Goal: Task Accomplishment & Management: Manage account settings

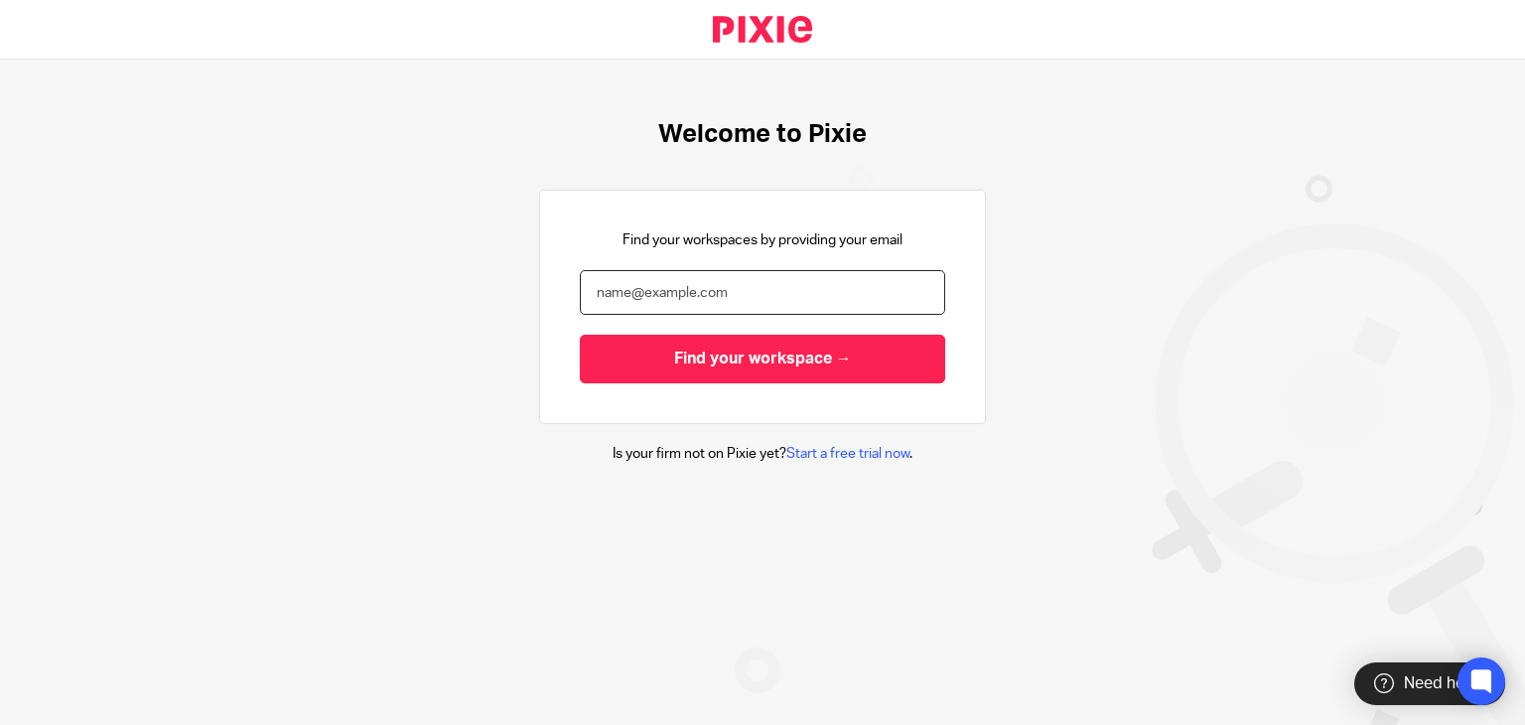
click at [643, 303] on input "email" at bounding box center [762, 292] width 365 height 45
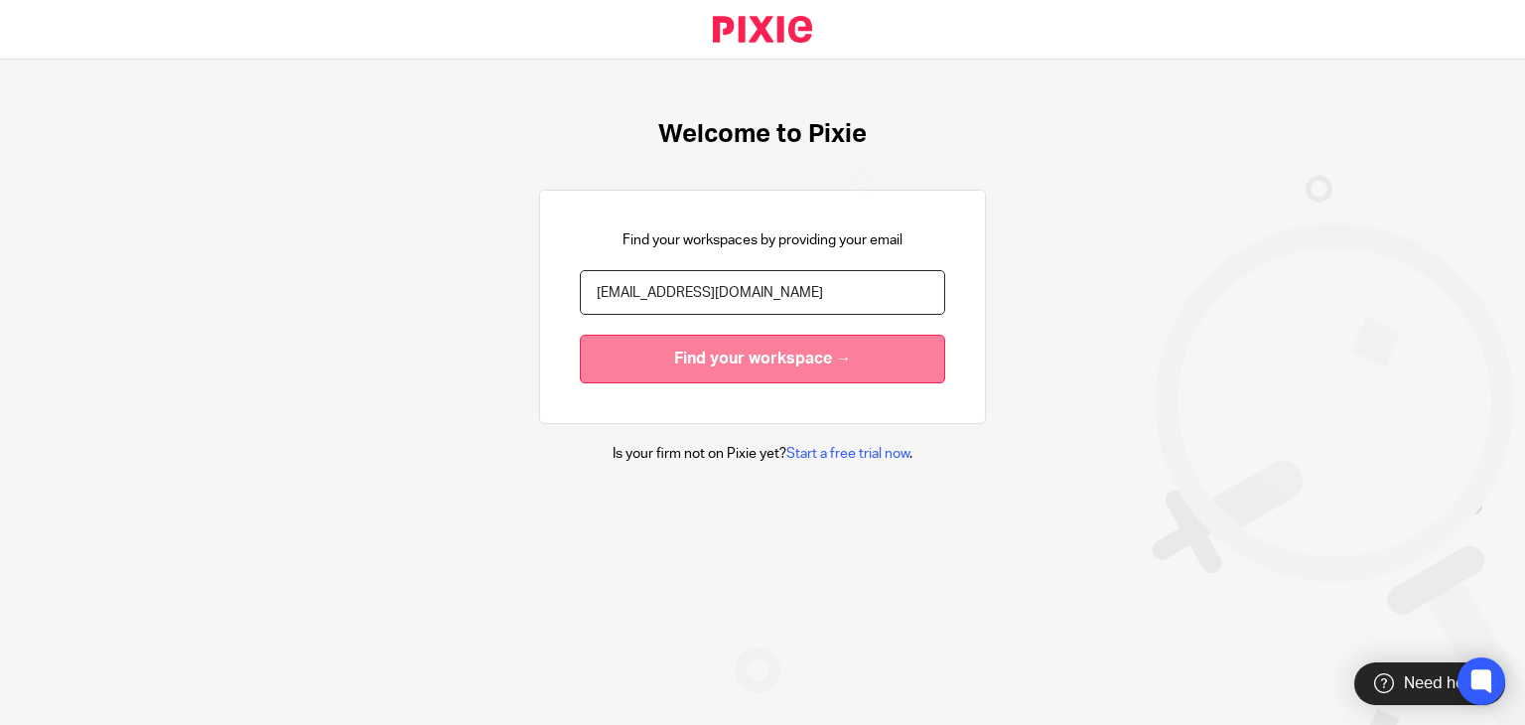
type input "[EMAIL_ADDRESS][DOMAIN_NAME]"
click at [690, 366] on input "Find your workspace →" at bounding box center [762, 359] width 365 height 49
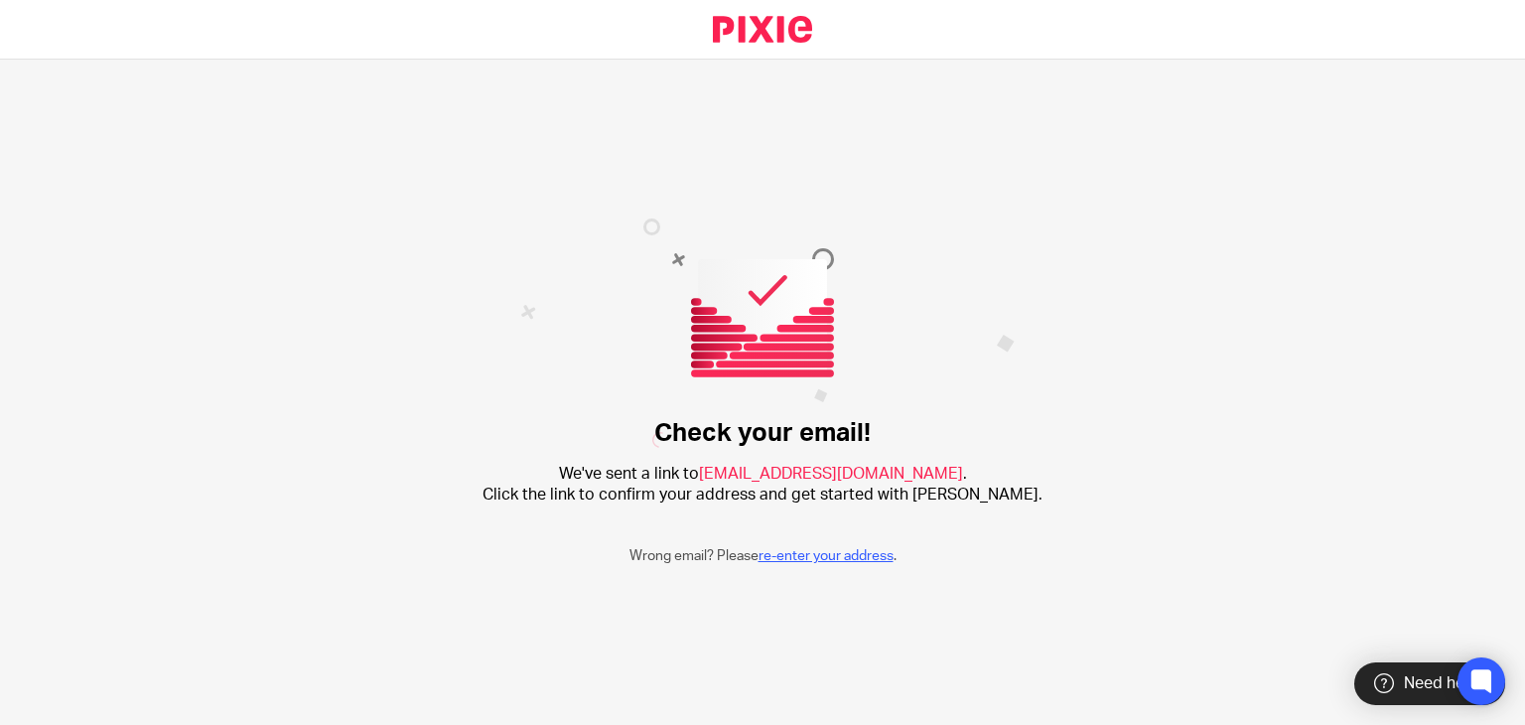
click at [794, 556] on link "re-enter your address" at bounding box center [825, 556] width 135 height 14
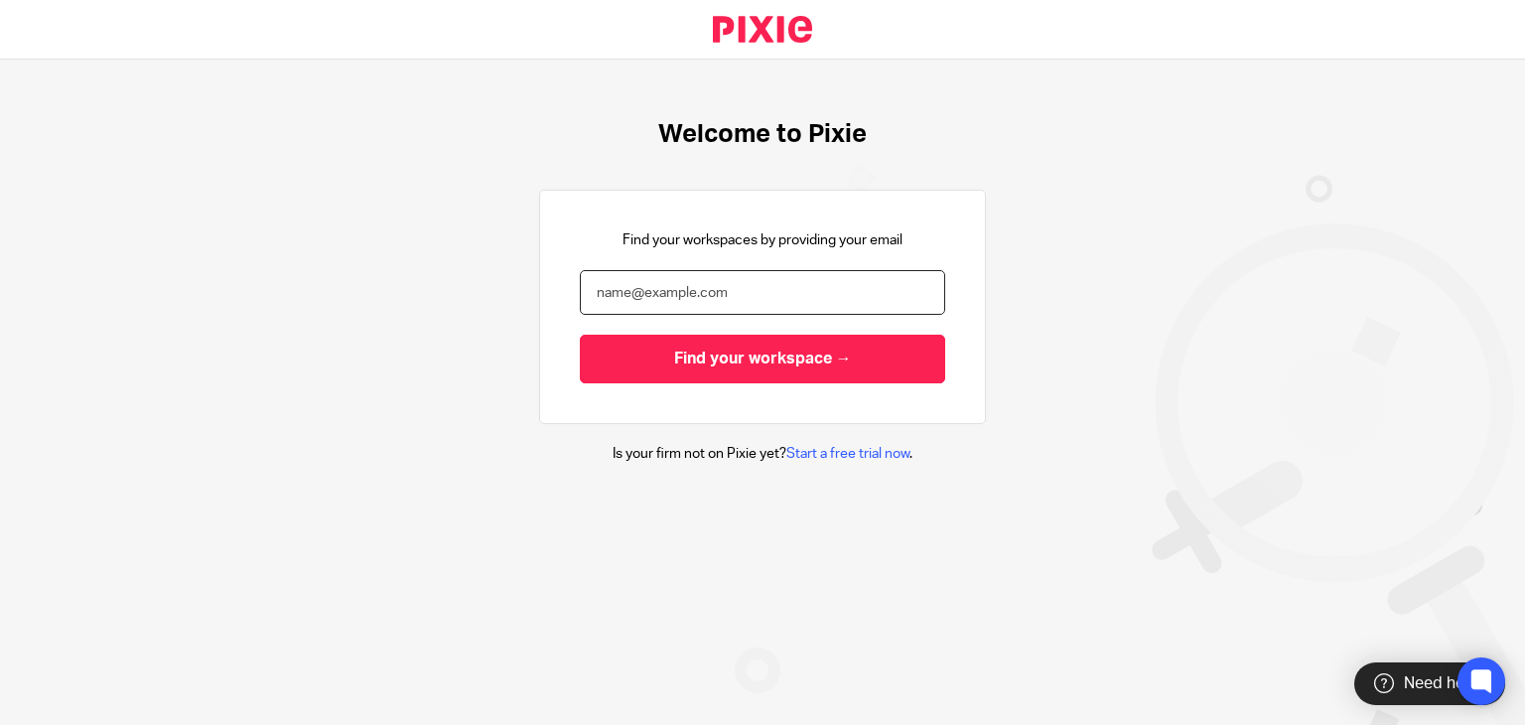
click at [638, 293] on input "email" at bounding box center [762, 292] width 365 height 45
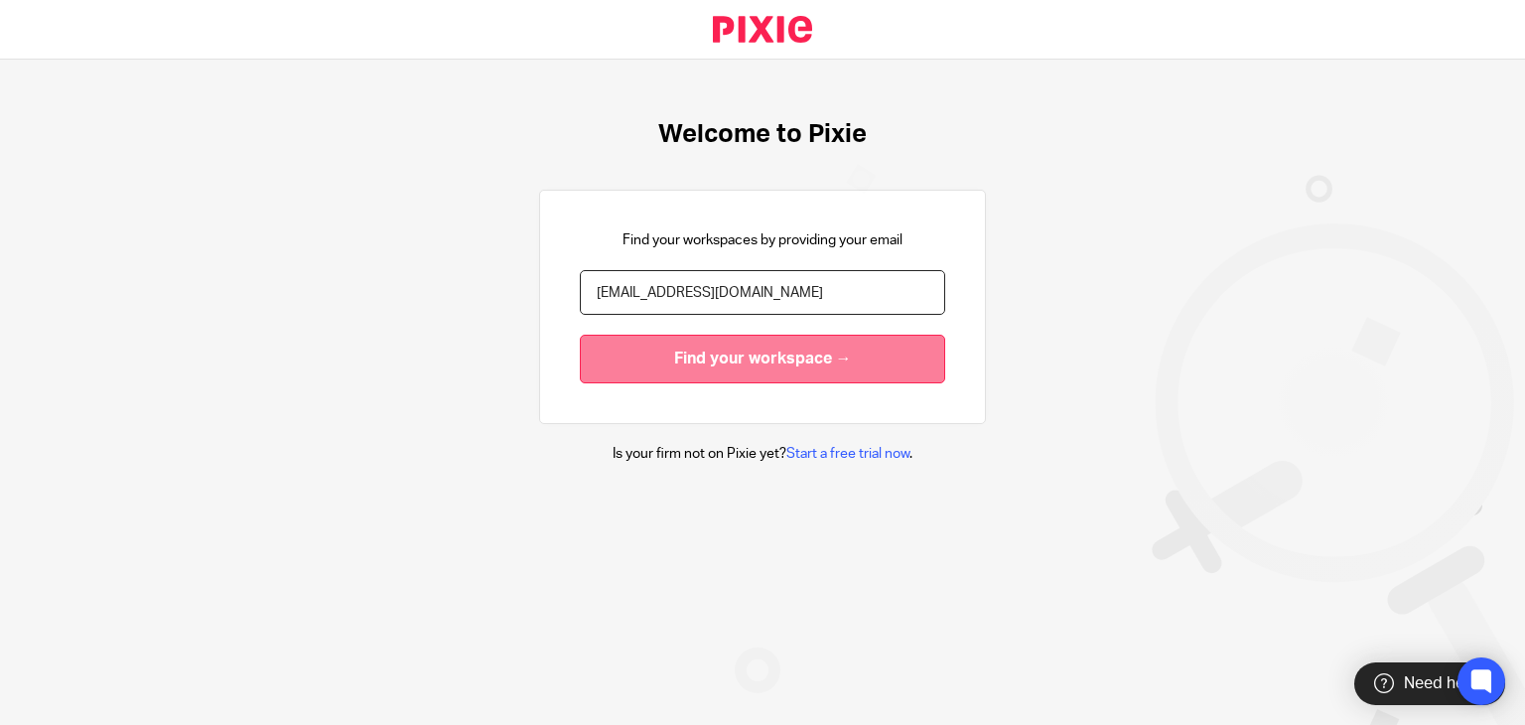
type input "faeez@growthedge.co.za"
click at [697, 348] on input "Find your workspace →" at bounding box center [762, 359] width 365 height 49
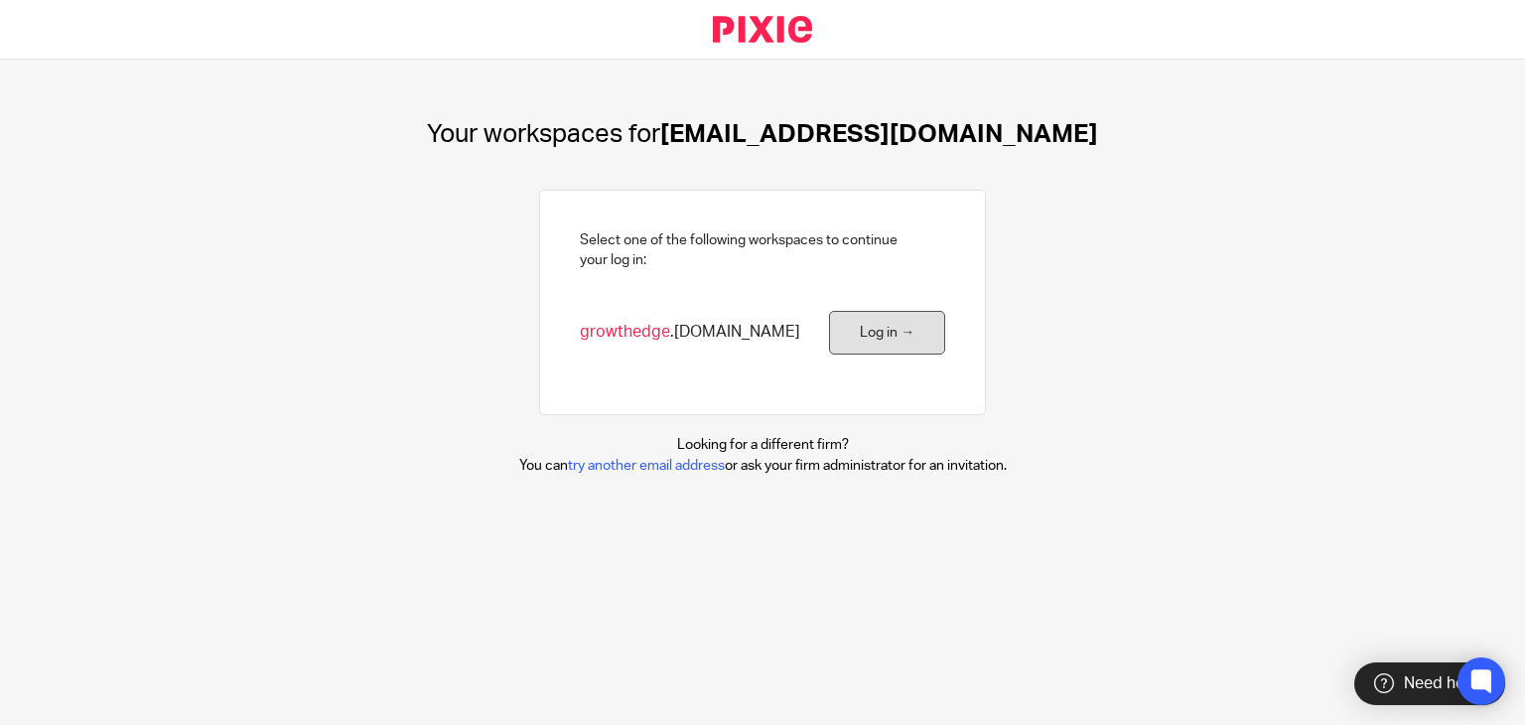
click at [846, 327] on link "Log in →" at bounding box center [887, 333] width 116 height 45
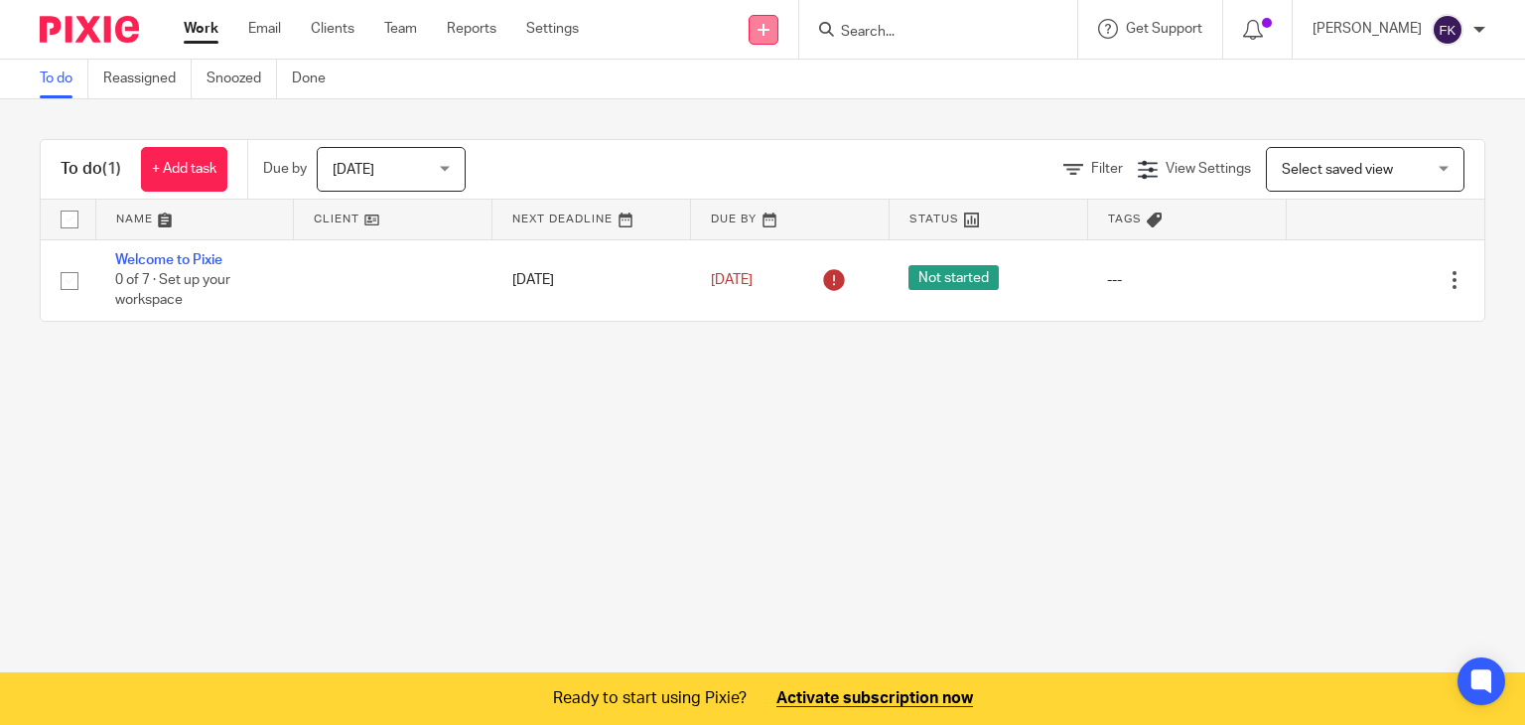
click at [769, 24] on icon at bounding box center [763, 30] width 12 height 12
click at [767, 147] on link "Add client" at bounding box center [800, 151] width 139 height 29
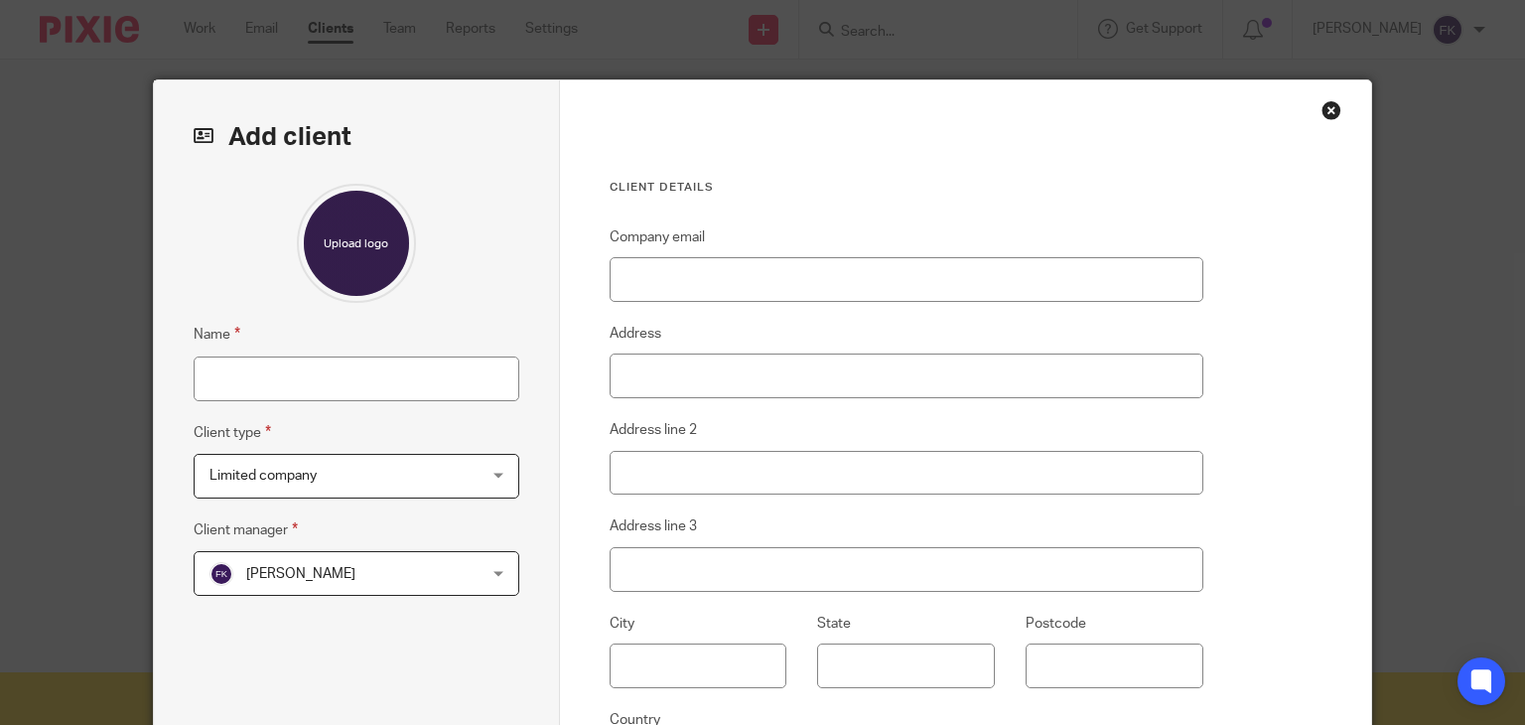
click at [1323, 114] on div "Close this dialog window" at bounding box center [1331, 110] width 20 height 20
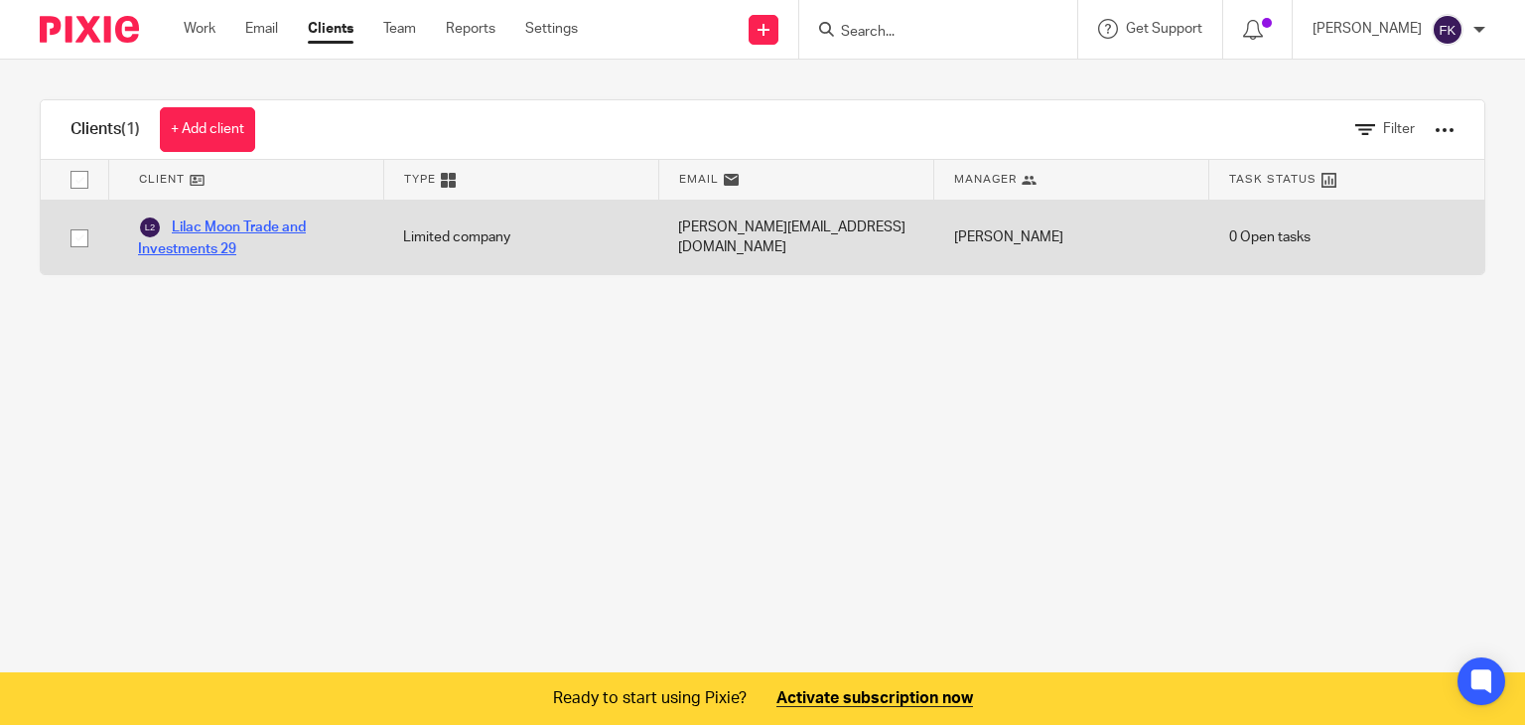
click at [217, 225] on link "Lilac Moon Trade and Investments 29" at bounding box center [250, 237] width 225 height 44
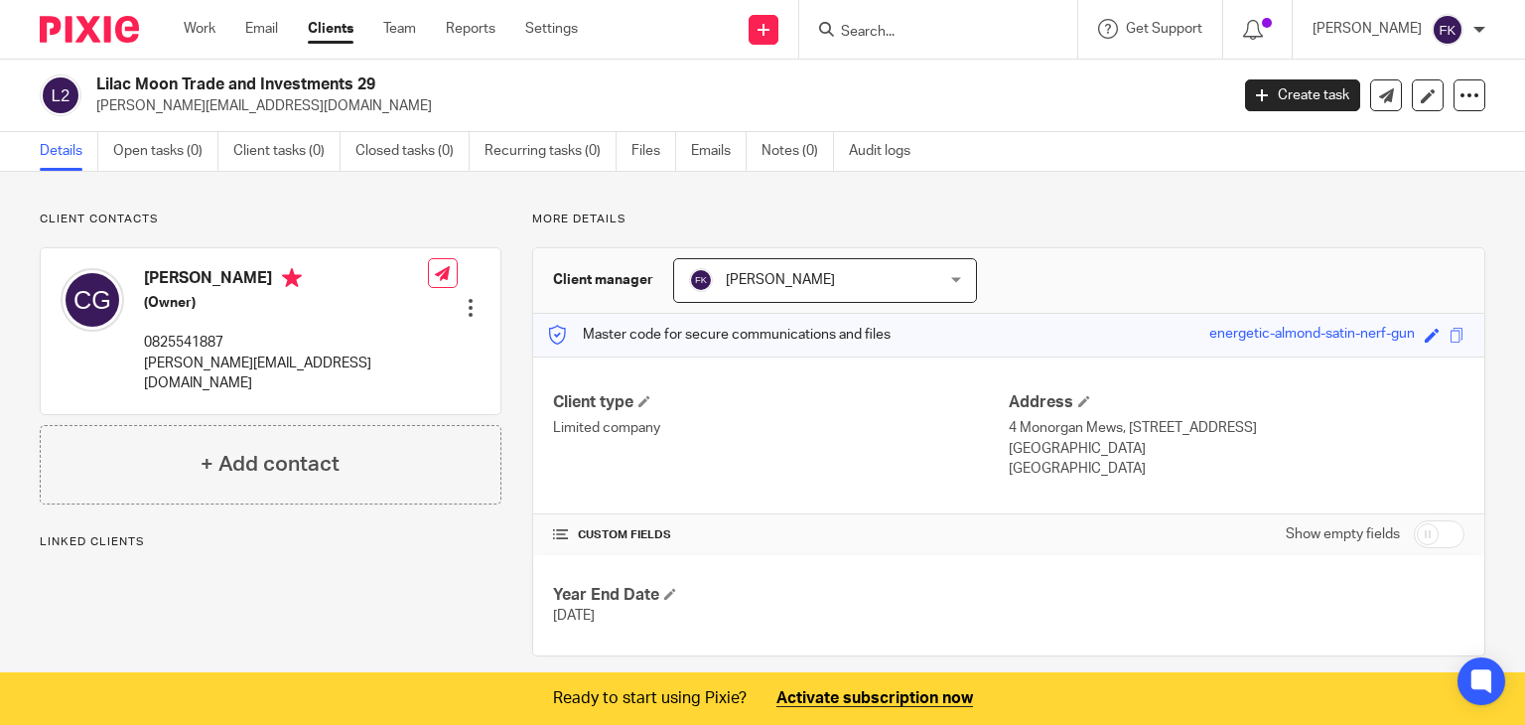
click at [56, 155] on link "Details" at bounding box center [69, 151] width 59 height 39
click at [1256, 100] on icon at bounding box center [1262, 95] width 12 height 12
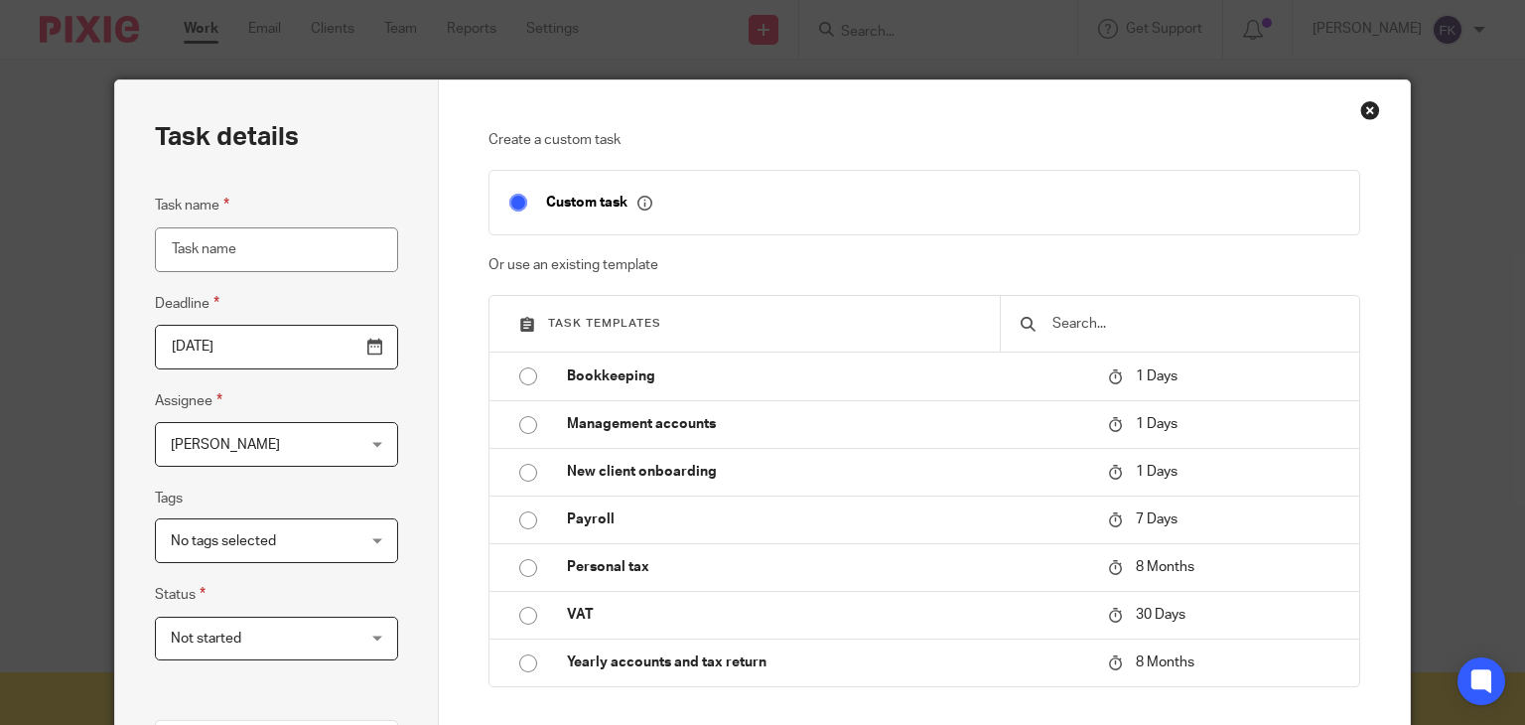
click at [1365, 109] on div "Close this dialog window" at bounding box center [1370, 110] width 20 height 20
